Goal: Task Accomplishment & Management: Manage account settings

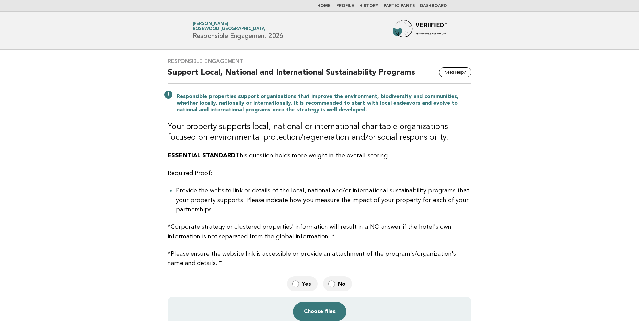
click at [515, 168] on main "Responsible Engagement Need Help? Support Local, National and International Sus…" at bounding box center [319, 217] width 639 height 335
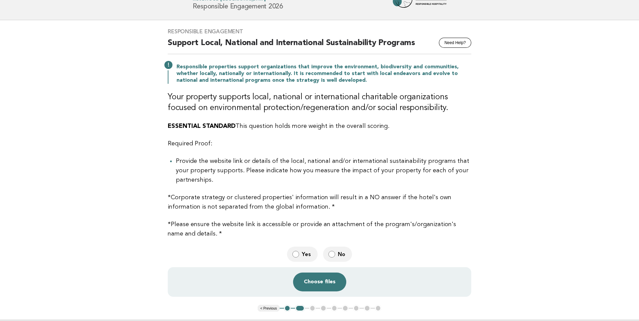
scroll to position [67, 0]
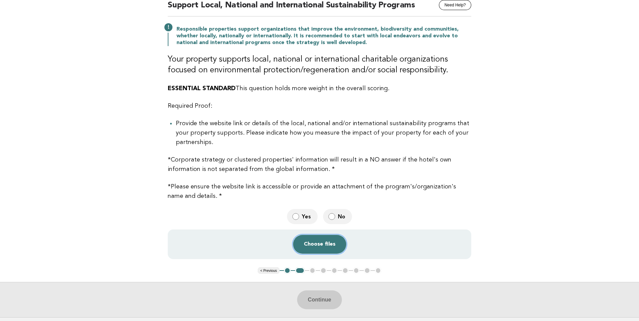
click at [314, 247] on button "Choose files" at bounding box center [319, 244] width 53 height 19
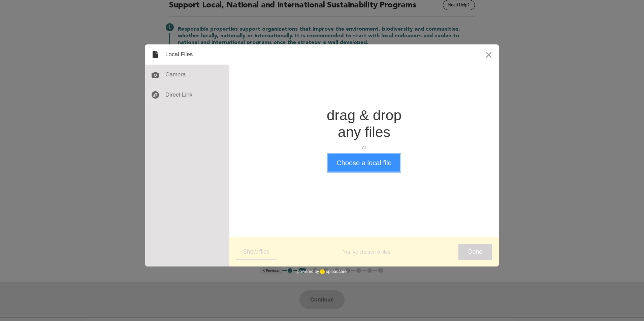
click at [353, 165] on button "Choose a local file" at bounding box center [364, 163] width 72 height 18
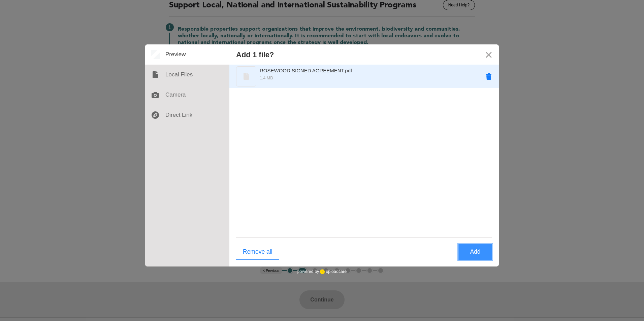
click at [489, 76] on button "Remove ROSEWOOD SIGNED AGREEMENT.pdf" at bounding box center [489, 76] width 20 height 20
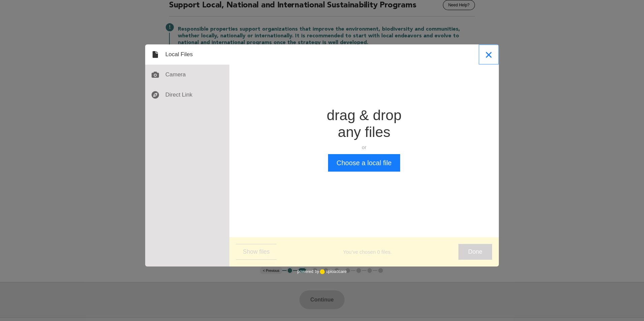
click at [488, 52] on button "Close" at bounding box center [489, 54] width 20 height 20
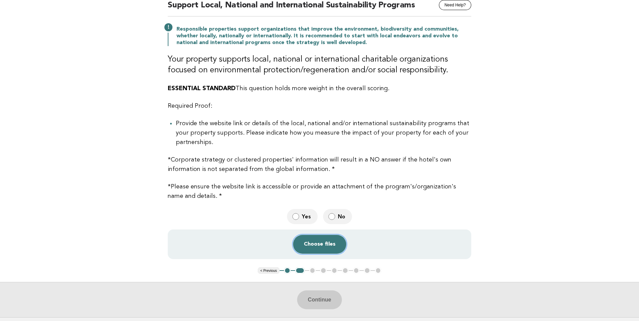
click at [329, 248] on button "Choose files" at bounding box center [319, 244] width 53 height 19
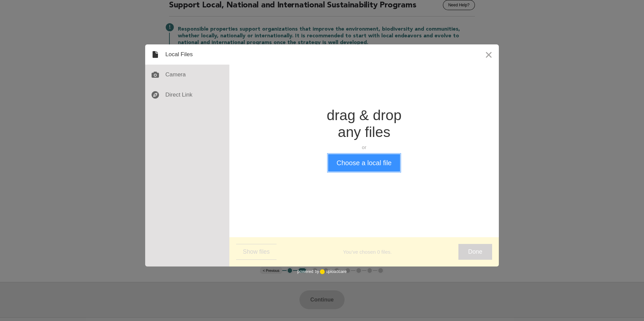
click at [355, 161] on button "Choose a local file" at bounding box center [364, 163] width 72 height 18
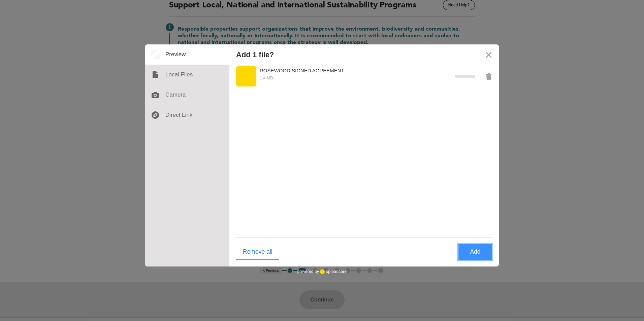
click at [481, 253] on button "Add" at bounding box center [476, 252] width 34 height 16
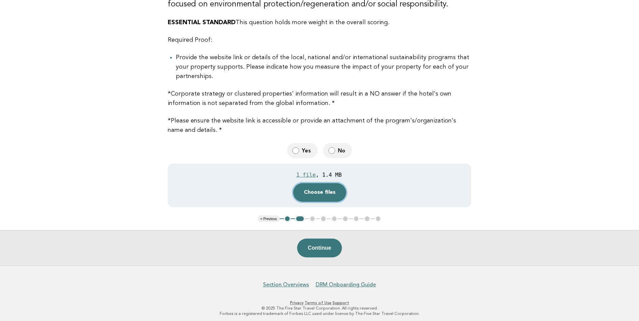
scroll to position [135, 0]
click at [325, 248] on button "Continue" at bounding box center [319, 247] width 45 height 19
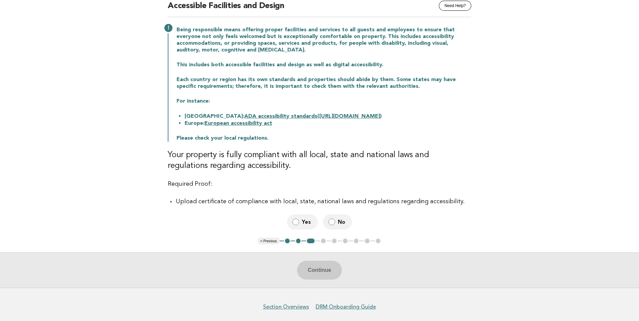
scroll to position [67, 0]
click at [327, 271] on div "Continue" at bounding box center [319, 269] width 639 height 35
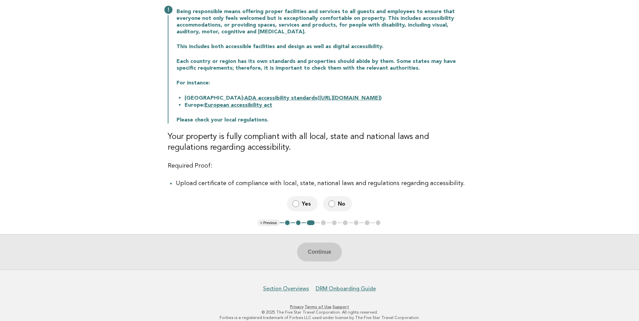
scroll to position [93, 0]
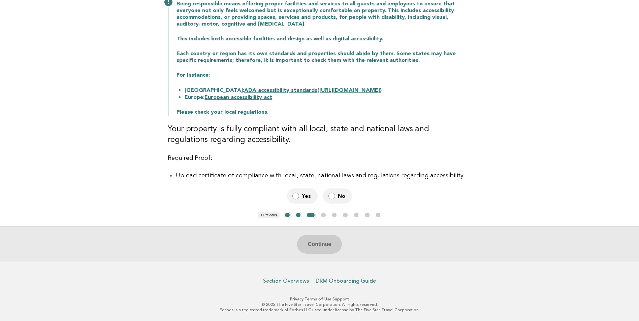
click at [265, 215] on button "< Previous" at bounding box center [269, 215] width 22 height 7
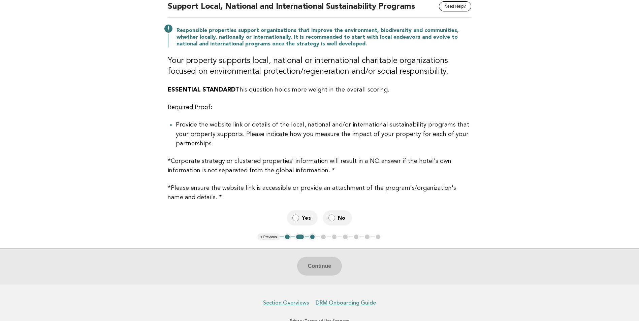
scroll to position [54, 0]
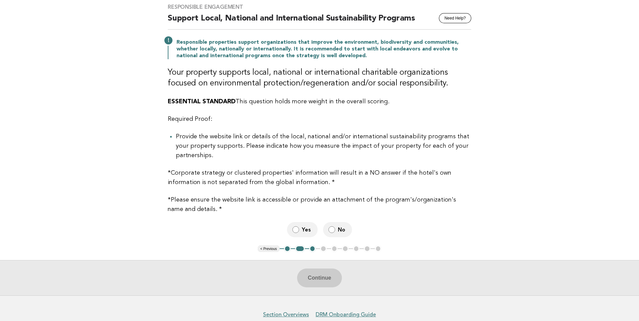
click at [308, 231] on span "Yes" at bounding box center [307, 229] width 10 height 7
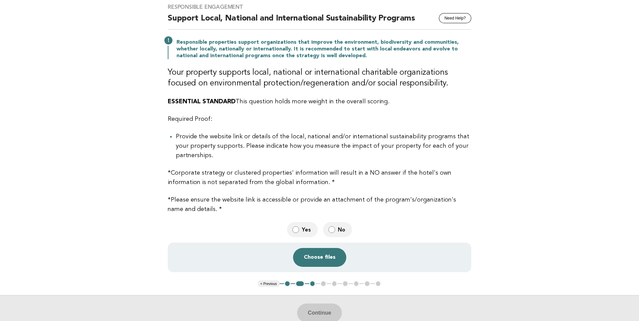
click at [268, 282] on button "< Previous" at bounding box center [269, 284] width 22 height 7
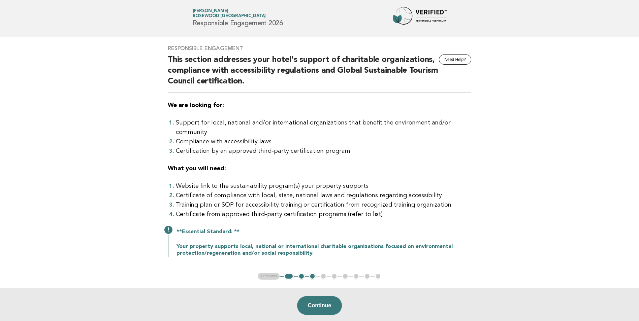
scroll to position [0, 0]
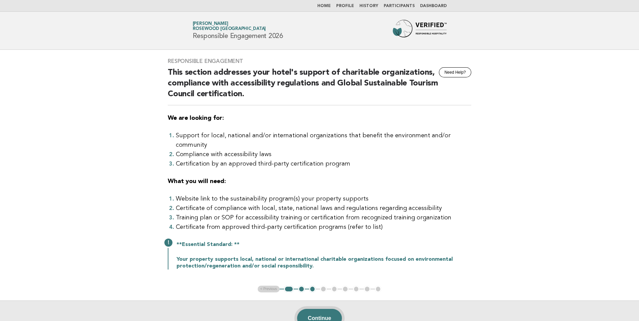
click at [312, 311] on button "Continue" at bounding box center [319, 318] width 45 height 19
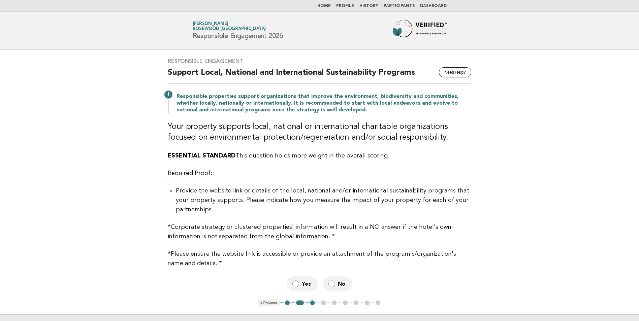
click at [300, 285] on label "Yes" at bounding box center [302, 284] width 31 height 15
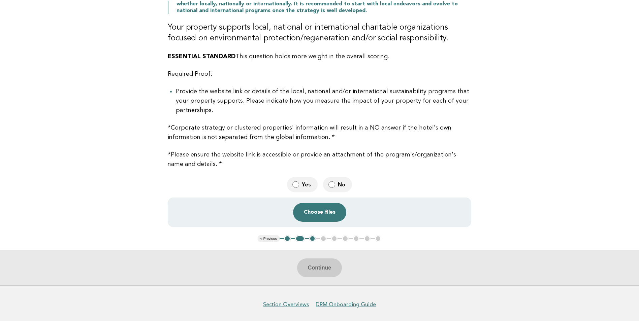
scroll to position [101, 0]
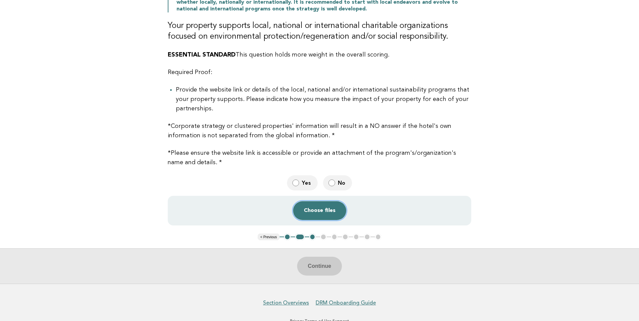
click at [325, 216] on button "Choose files" at bounding box center [319, 210] width 53 height 19
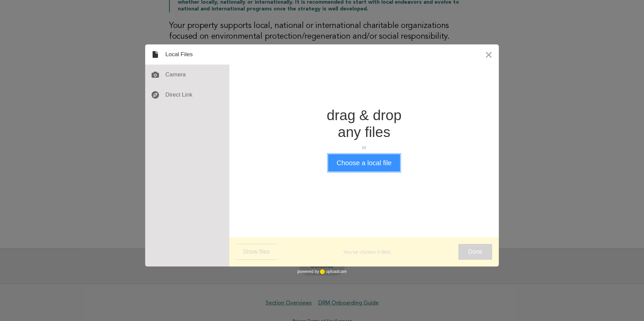
click at [379, 158] on button "Choose a local file" at bounding box center [364, 163] width 72 height 18
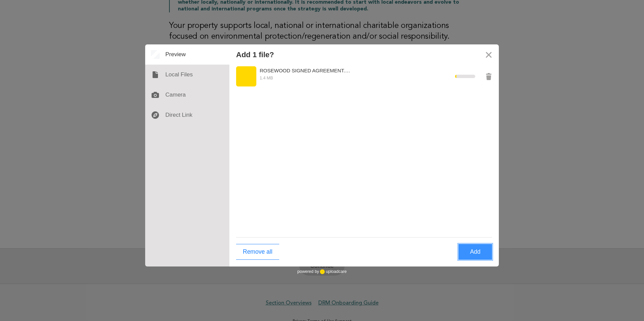
click at [473, 251] on button "Add" at bounding box center [476, 252] width 34 height 16
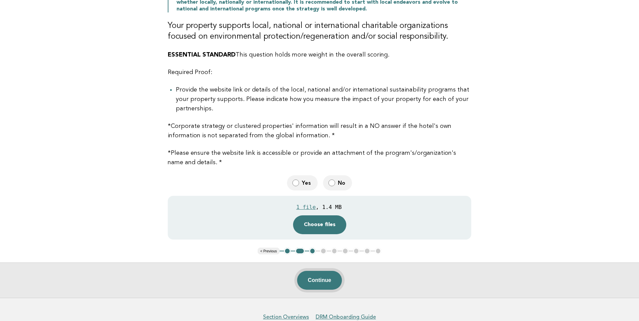
click at [320, 279] on button "Continue" at bounding box center [319, 280] width 45 height 19
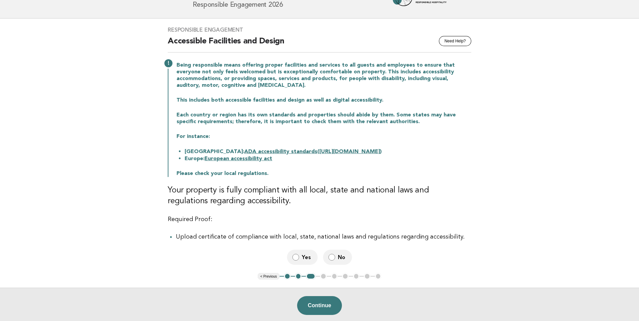
scroll to position [67, 0]
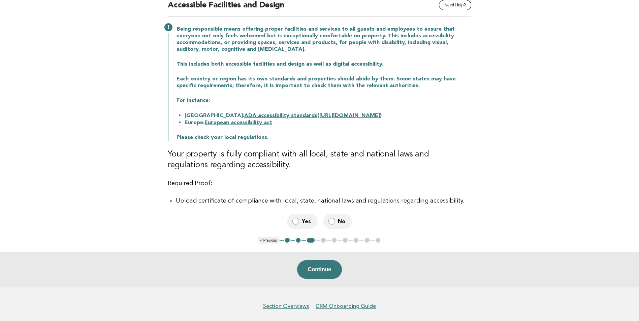
click at [308, 220] on span "Yes" at bounding box center [307, 221] width 10 height 7
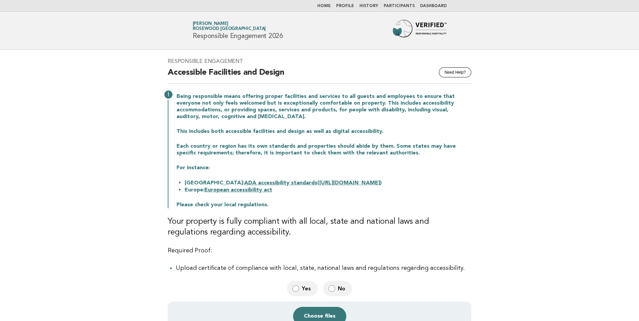
scroll to position [101, 0]
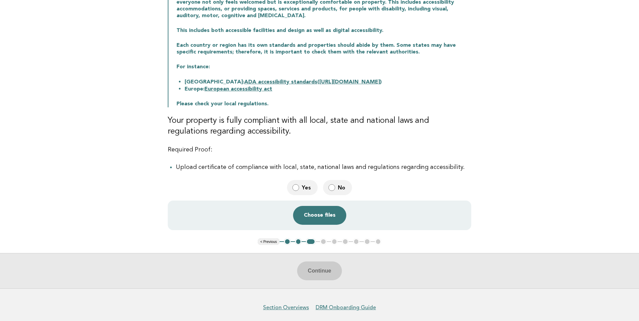
click at [343, 191] on span "No" at bounding box center [342, 187] width 9 height 7
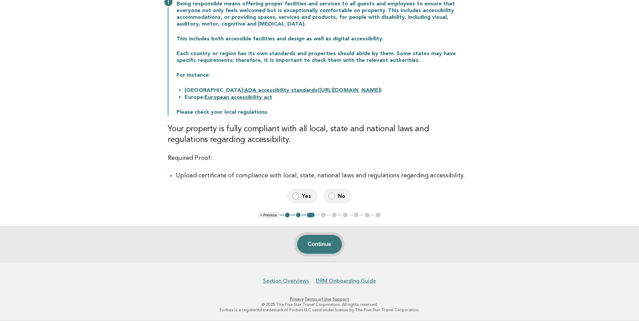
click at [317, 245] on button "Continue" at bounding box center [319, 244] width 45 height 19
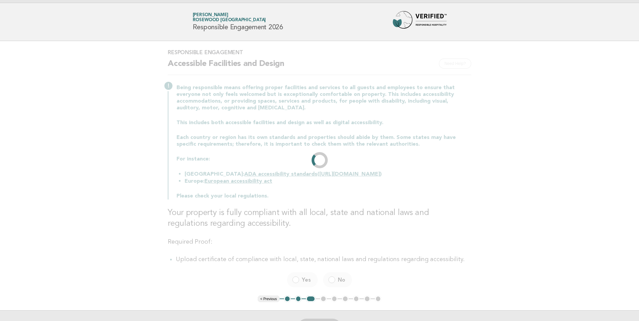
scroll to position [0, 0]
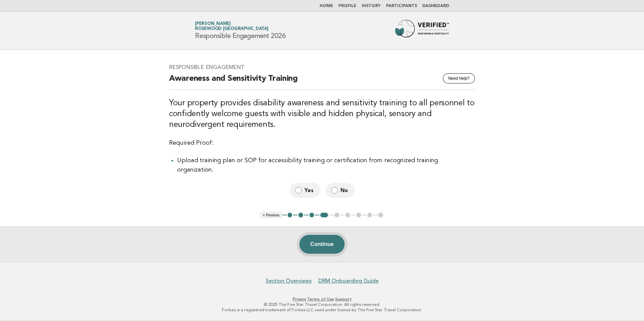
click at [319, 248] on button "Continue" at bounding box center [322, 244] width 45 height 19
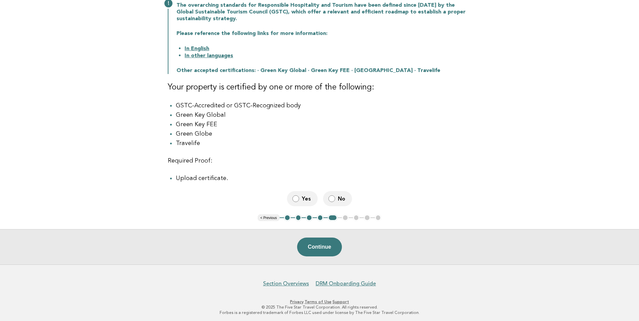
scroll to position [96, 0]
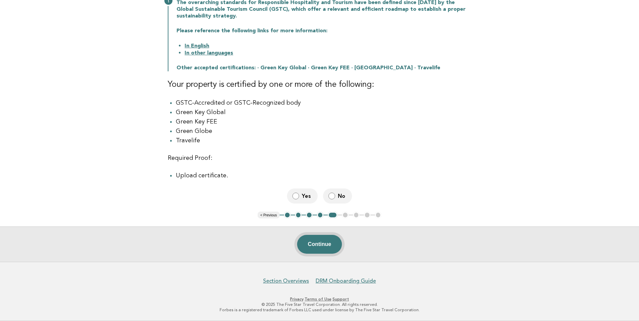
click at [330, 247] on button "Continue" at bounding box center [319, 244] width 45 height 19
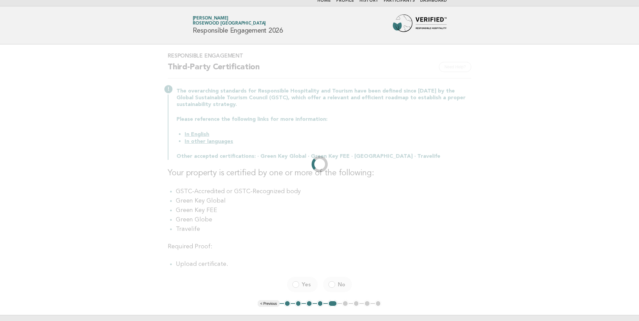
scroll to position [0, 0]
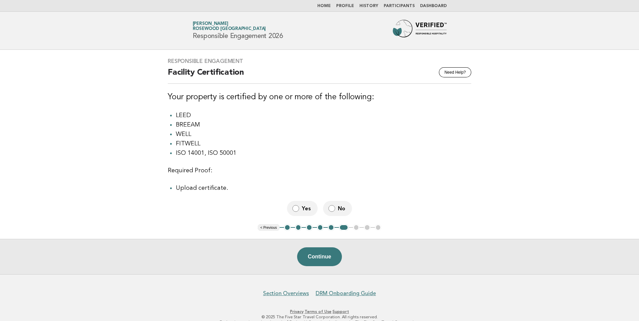
click at [263, 231] on button "< Previous" at bounding box center [269, 227] width 22 height 7
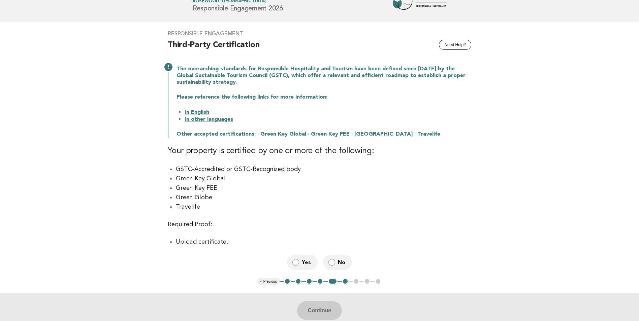
scroll to position [67, 0]
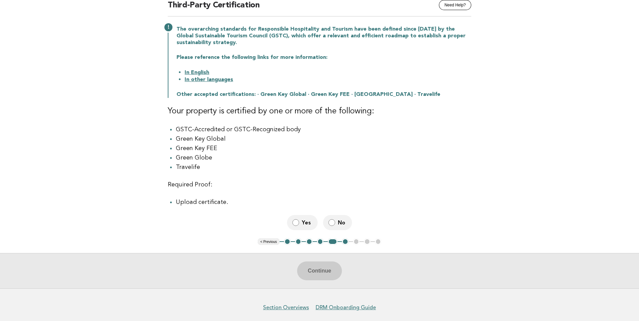
click at [270, 244] on button "< Previous" at bounding box center [269, 242] width 22 height 7
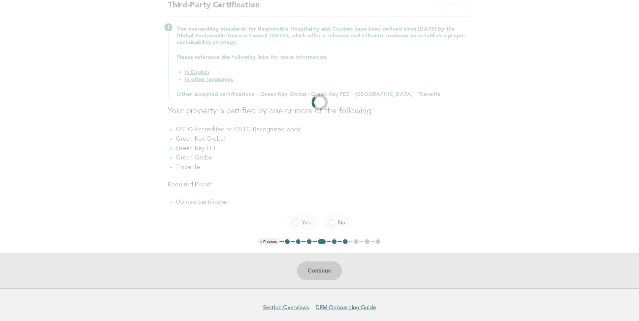
scroll to position [0, 0]
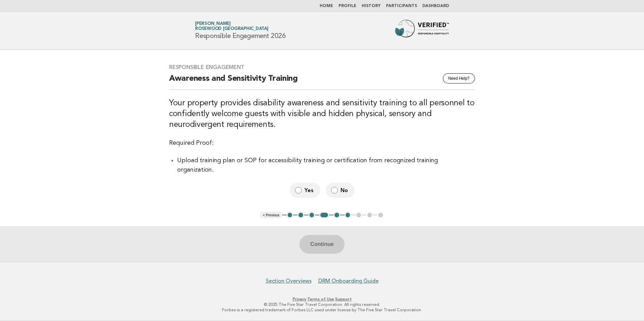
drag, startPoint x: 346, startPoint y: 189, endPoint x: 335, endPoint y: 178, distance: 14.8
click at [344, 188] on span "No" at bounding box center [345, 190] width 9 height 7
click at [334, 247] on button "Continue" at bounding box center [322, 244] width 45 height 19
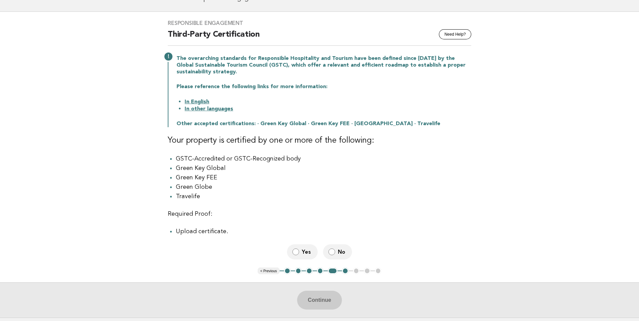
scroll to position [96, 0]
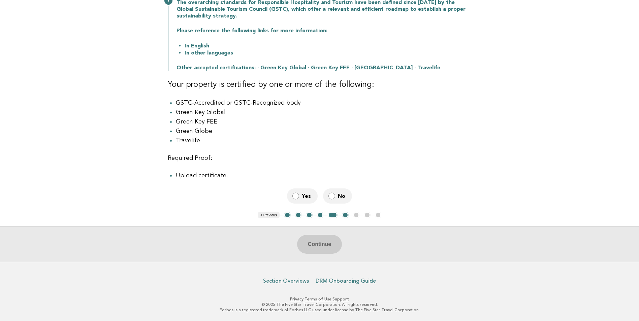
click at [340, 196] on span "No" at bounding box center [342, 196] width 9 height 7
click at [321, 244] on button "Continue" at bounding box center [319, 244] width 45 height 19
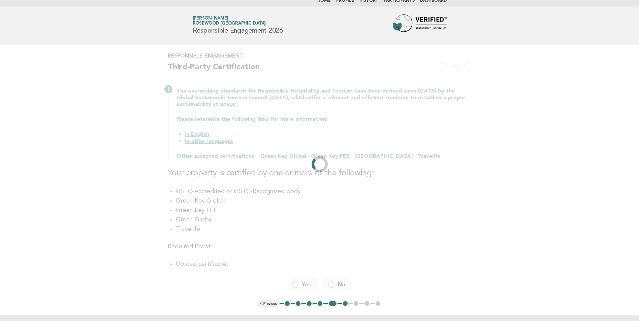
scroll to position [0, 0]
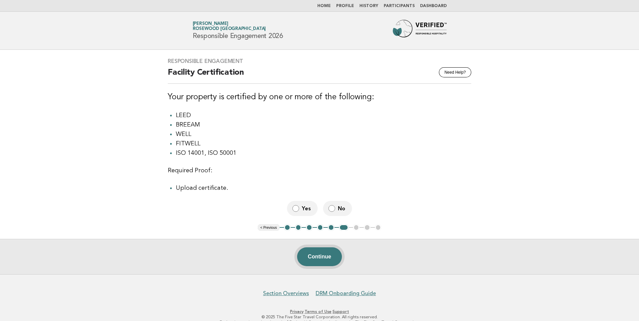
click at [315, 259] on button "Continue" at bounding box center [319, 257] width 45 height 19
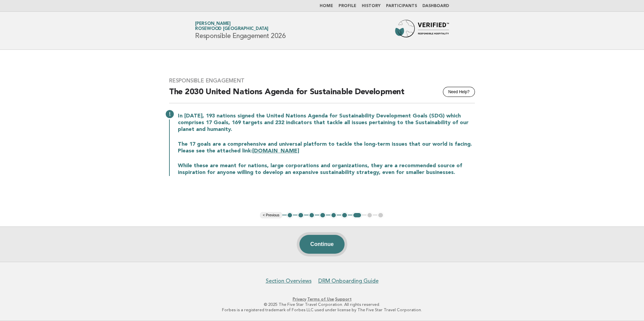
click at [319, 246] on button "Continue" at bounding box center [322, 244] width 45 height 19
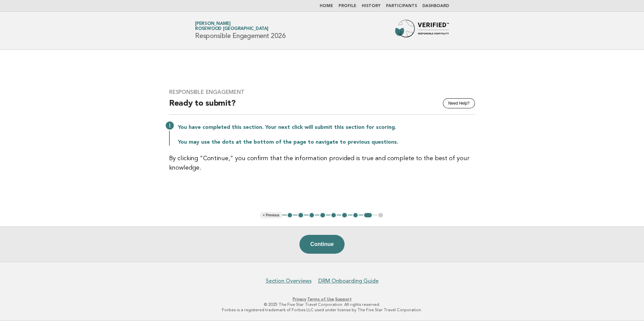
click at [289, 217] on button "1" at bounding box center [290, 215] width 7 height 7
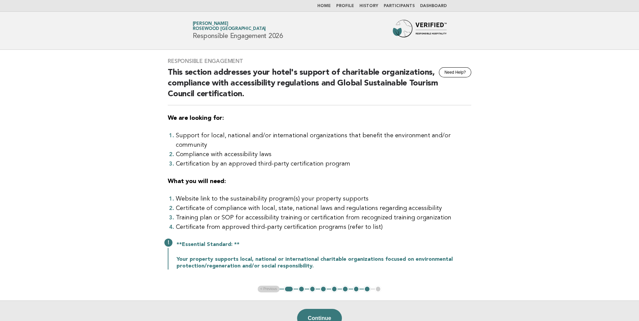
click at [331, 6] on link "Home" at bounding box center [323, 6] width 13 height 4
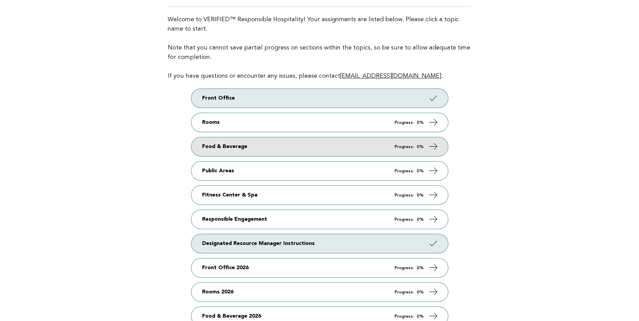
scroll to position [67, 0]
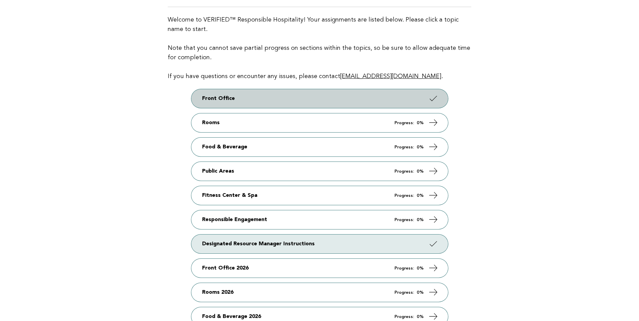
click at [306, 103] on link "Front Office" at bounding box center [319, 98] width 257 height 19
click at [431, 97] on icon at bounding box center [433, 99] width 10 height 10
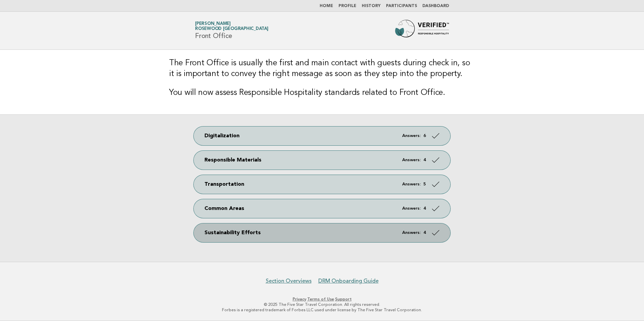
click at [433, 232] on icon at bounding box center [436, 233] width 10 height 10
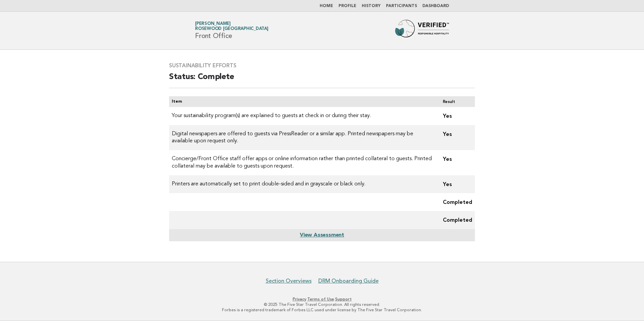
click at [331, 4] on link "Home" at bounding box center [326, 6] width 13 height 4
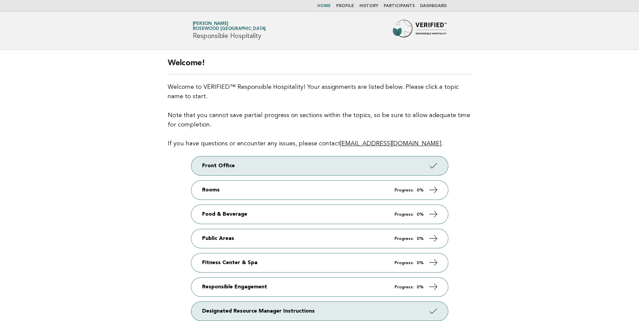
click at [397, 4] on link "Participants" at bounding box center [399, 6] width 31 height 4
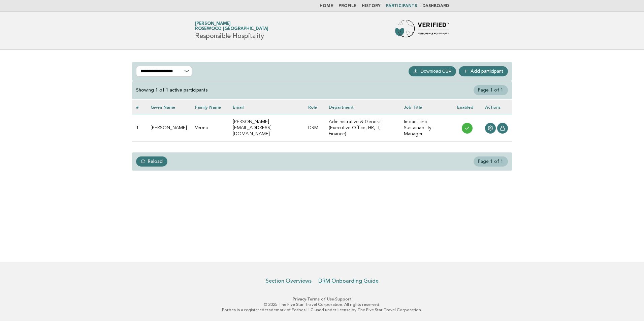
click at [476, 72] on link "Add participant" at bounding box center [483, 71] width 49 height 10
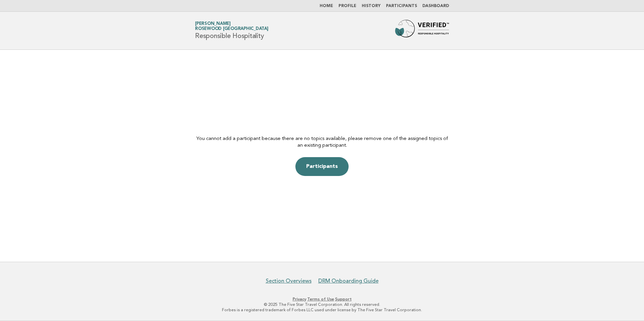
click at [333, 5] on link "Home" at bounding box center [326, 6] width 13 height 4
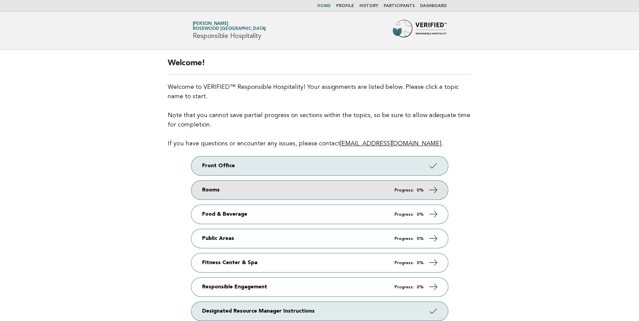
click at [433, 191] on icon at bounding box center [433, 190] width 10 height 10
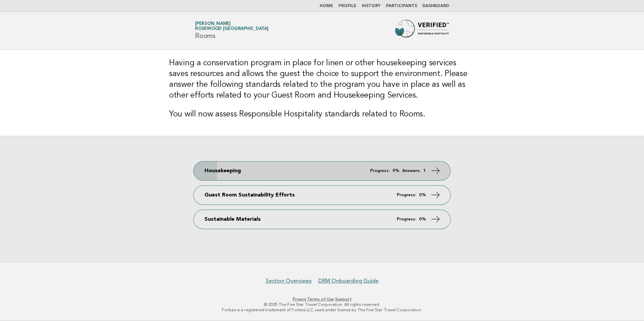
click at [432, 170] on icon at bounding box center [436, 171] width 10 height 10
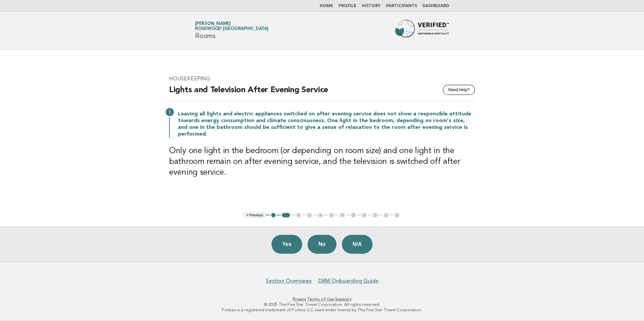
click at [258, 217] on button "< Previous" at bounding box center [255, 215] width 22 height 7
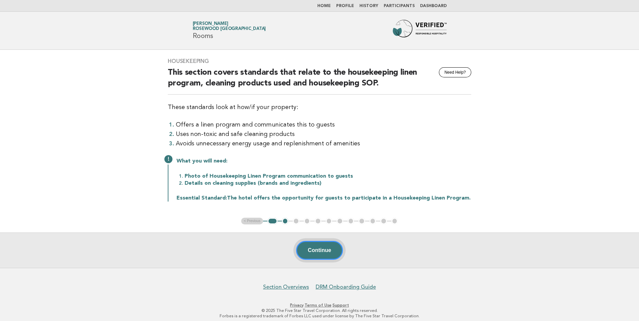
click at [304, 245] on button "Continue" at bounding box center [319, 250] width 47 height 19
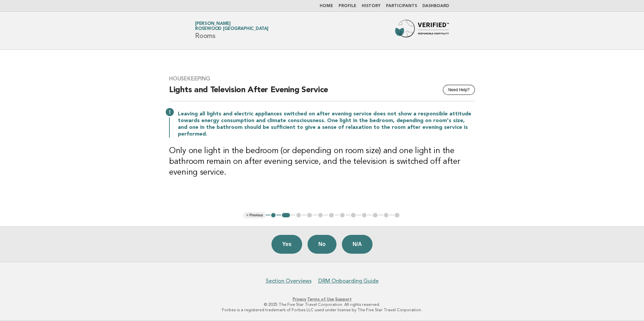
click at [260, 214] on button "< Previous" at bounding box center [255, 215] width 22 height 7
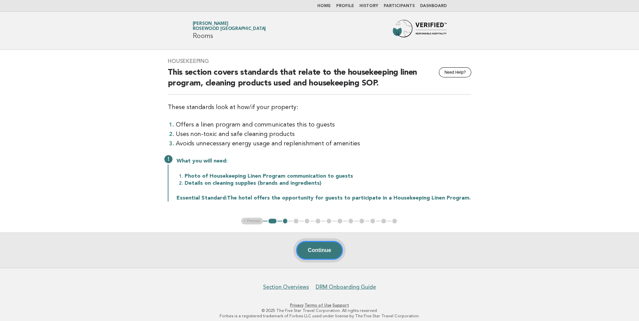
click at [321, 248] on button "Continue" at bounding box center [319, 250] width 47 height 19
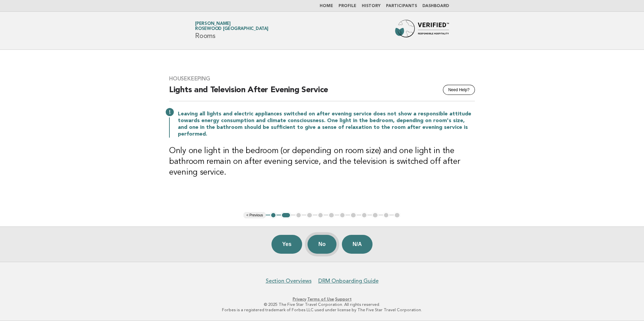
click at [322, 244] on button "No" at bounding box center [322, 244] width 29 height 19
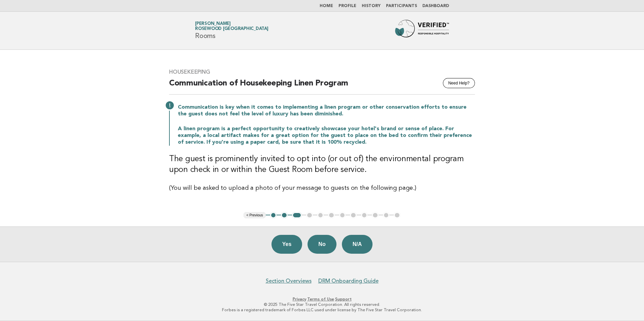
click at [257, 215] on button "< Previous" at bounding box center [255, 215] width 22 height 7
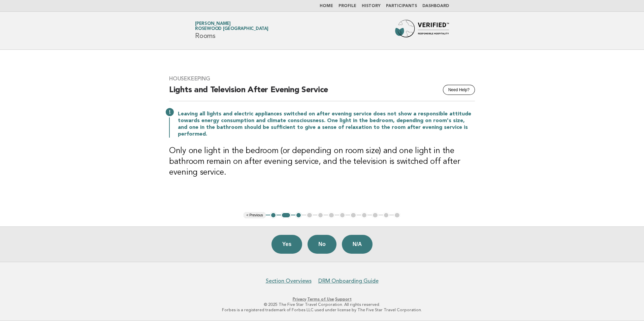
click at [251, 216] on button "< Previous" at bounding box center [255, 215] width 22 height 7
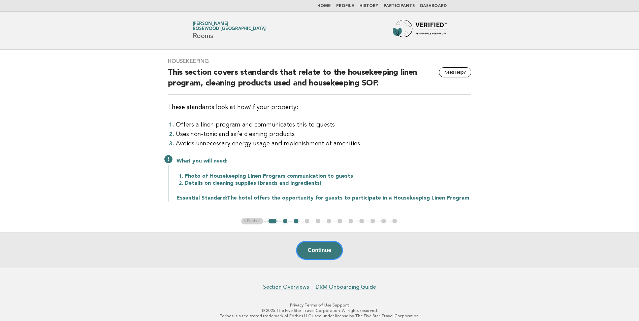
click at [331, 6] on link "Home" at bounding box center [323, 6] width 13 height 4
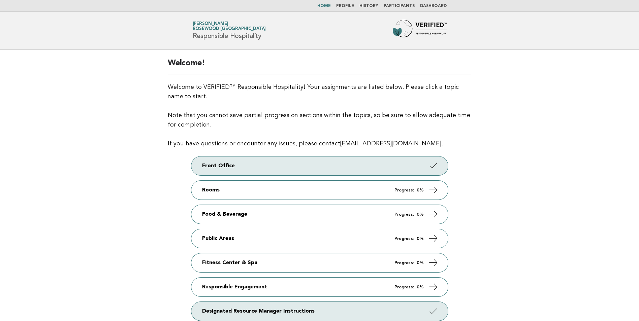
click at [438, 5] on link "Dashboard" at bounding box center [433, 6] width 27 height 4
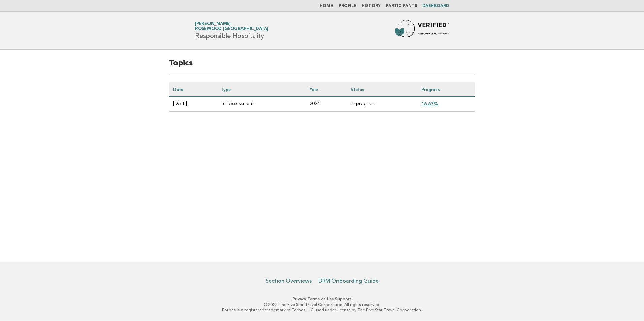
click at [431, 103] on link "16.67%" at bounding box center [429, 103] width 17 height 5
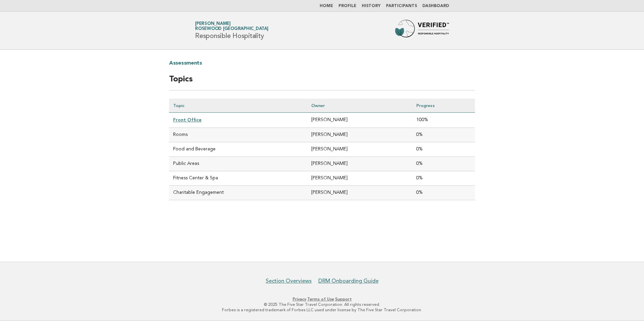
click at [405, 7] on link "Participants" at bounding box center [401, 6] width 31 height 4
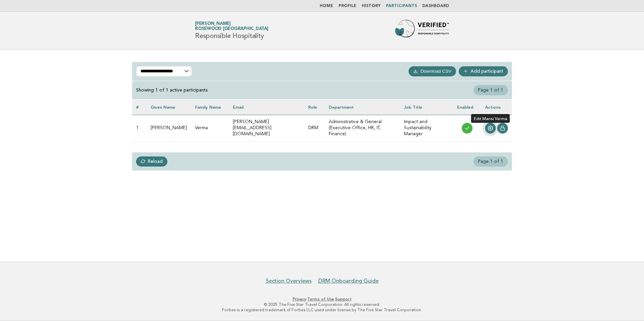
click at [490, 129] on icon at bounding box center [490, 128] width 5 height 5
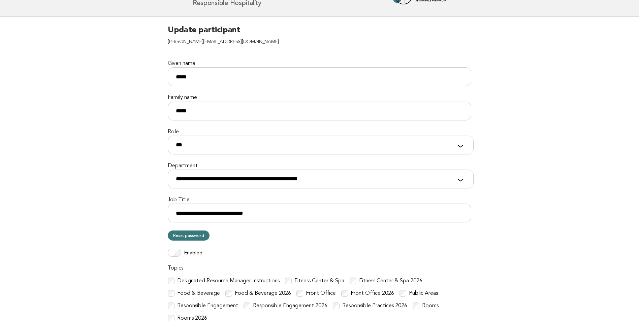
scroll to position [101, 0]
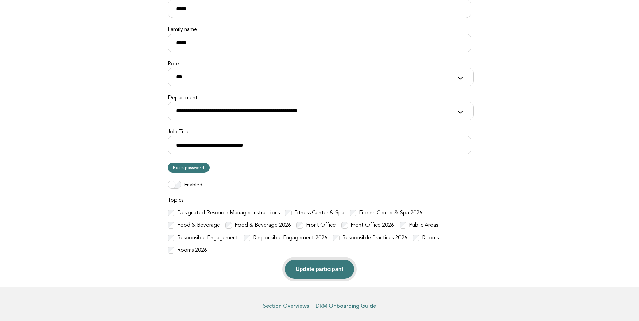
click at [306, 273] on button "Update participant" at bounding box center [319, 269] width 69 height 19
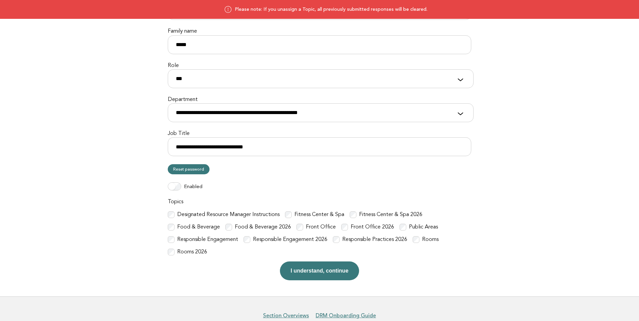
scroll to position [101, 0]
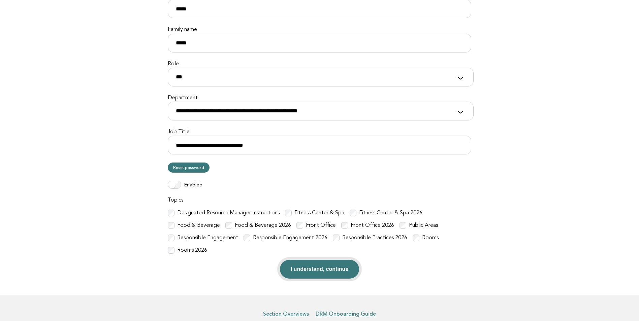
click at [324, 271] on button "I understand, continue" at bounding box center [320, 269] width 80 height 19
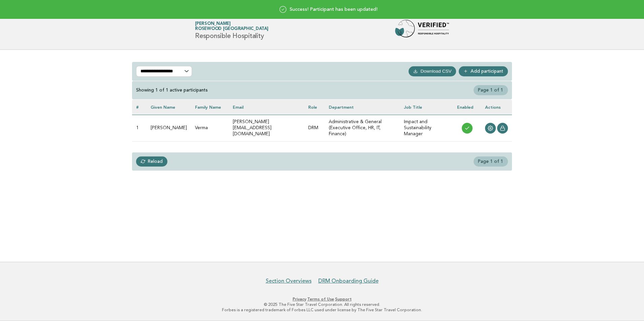
click at [474, 73] on link "Add participant" at bounding box center [483, 71] width 49 height 10
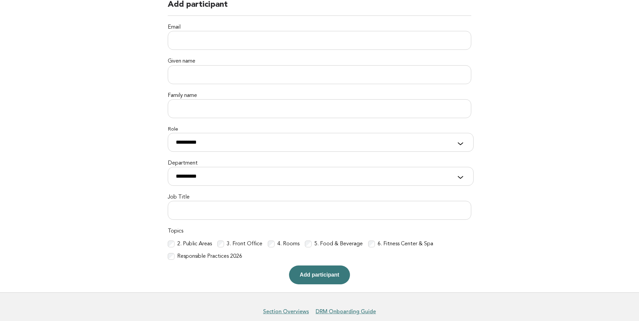
scroll to position [67, 0]
